Goal: Find specific page/section: Find specific page/section

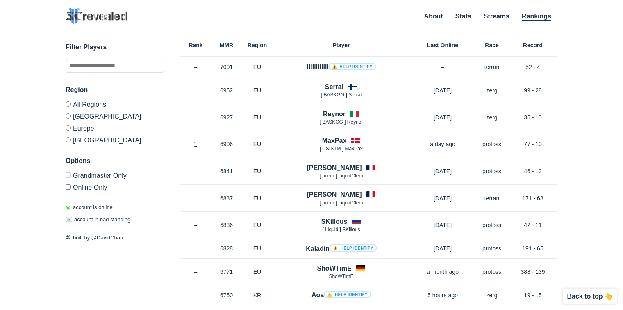
click at [456, 38] on div "Rank MMR Region Player Last Online Race Record" at bounding box center [368, 44] width 377 height 25
click at [73, 125] on label "Europe" at bounding box center [115, 128] width 98 height 12
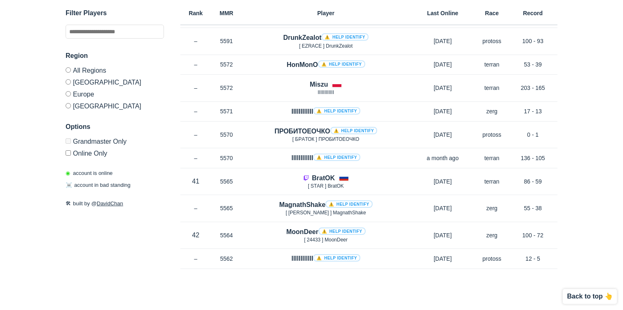
scroll to position [4557, 0]
click at [99, 83] on label "[GEOGRAPHIC_DATA]" at bounding box center [115, 82] width 98 height 12
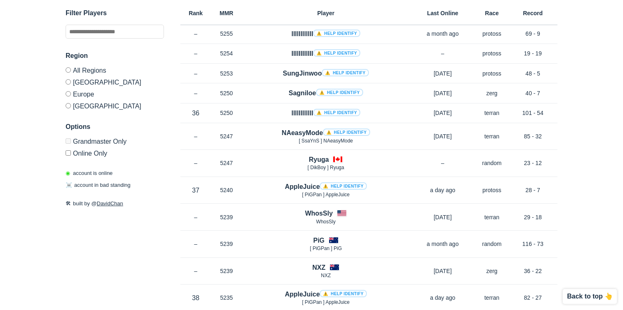
scroll to position [3901, 0]
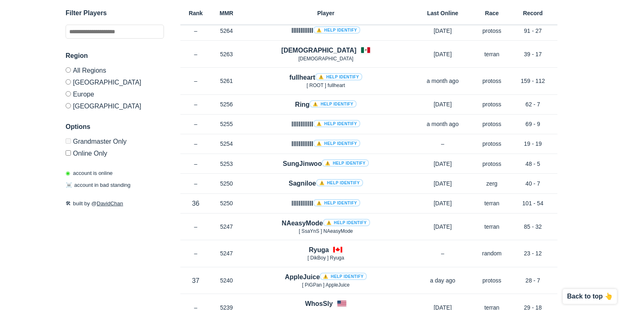
click at [580, 296] on p "Back to top 👆" at bounding box center [590, 296] width 46 height 7
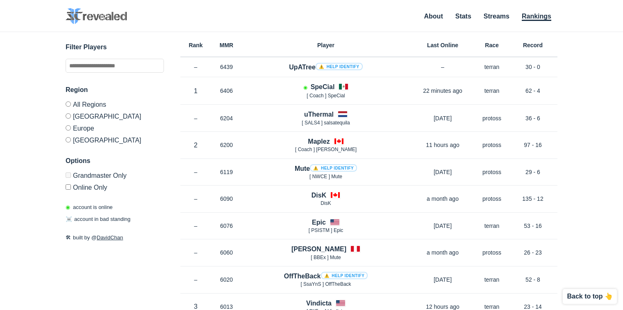
click at [327, 16] on div "SC2 Revealed SC2 Revealed identifies StarCraft 2 barcode players on Grandmaster…" at bounding box center [312, 16] width 492 height 17
click at [327, 15] on div "SC2 Revealed SC2 Revealed identifies StarCraft 2 barcode players on Grandmaster…" at bounding box center [312, 16] width 492 height 17
click at [322, 22] on div "SC2 Revealed SC2 Revealed identifies StarCraft 2 barcode players on Grandmaster…" at bounding box center [312, 16] width 492 height 17
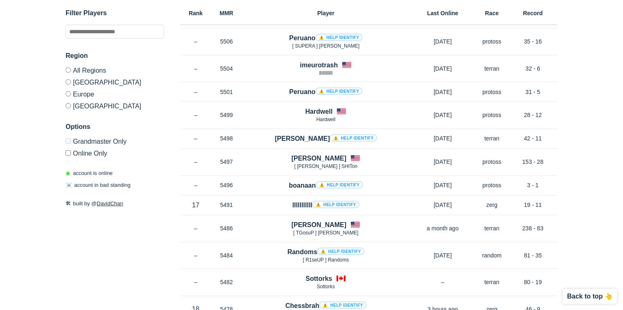
scroll to position [1845, 0]
